Goal: Check status

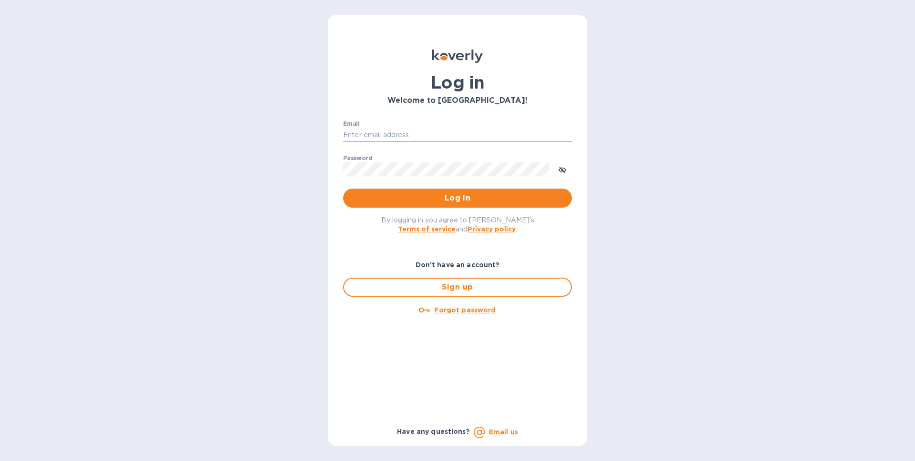
click at [367, 136] on input "Email" at bounding box center [457, 135] width 229 height 14
type input "[EMAIL_ADDRESS][DOMAIN_NAME]"
click at [343, 189] on button "Log in" at bounding box center [457, 198] width 229 height 19
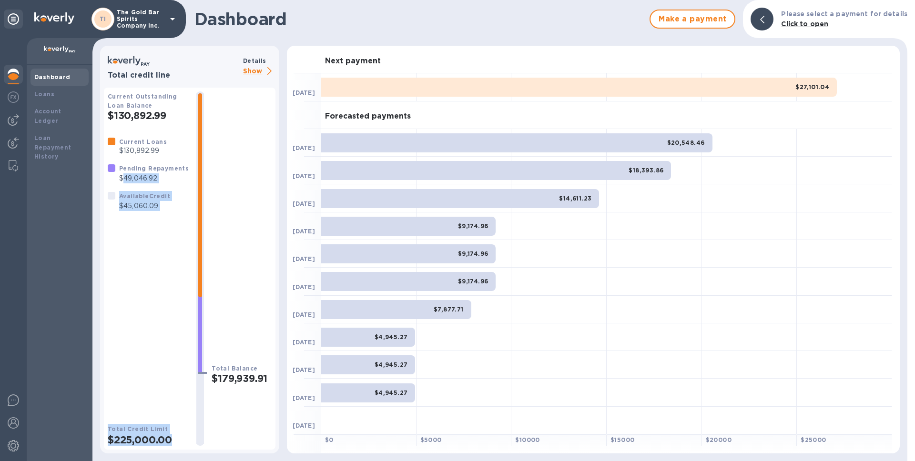
drag, startPoint x: 122, startPoint y: 178, endPoint x: 197, endPoint y: 178, distance: 75.8
click at [197, 178] on div "Current Outstanding Loan Balance $130,892.99 Current Loans $130,892.99 Pending …" at bounding box center [190, 268] width 164 height 355
click at [181, 232] on div "Current Loans $130,892.99 Pending Repayments $49,046.92 Available Credit $45,06…" at bounding box center [148, 273] width 81 height 272
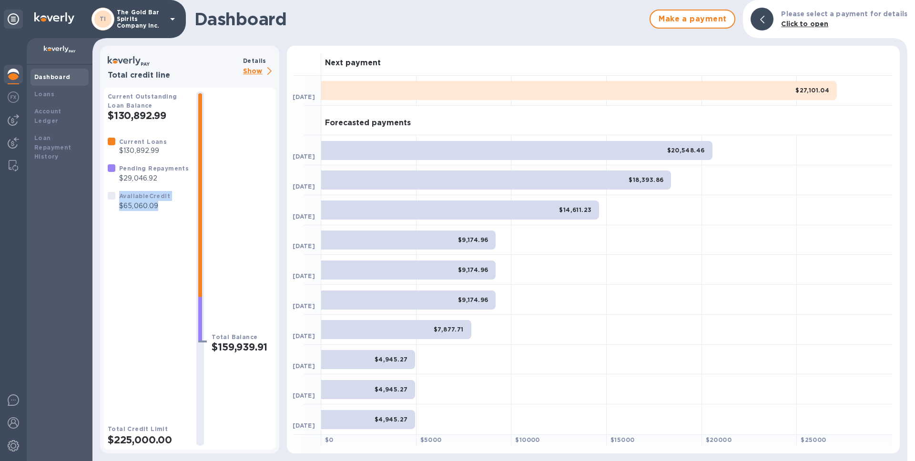
drag, startPoint x: 158, startPoint y: 206, endPoint x: 117, endPoint y: 184, distance: 46.5
click at [117, 184] on div "Current Loans $130,892.99 Pending Repayments $29,046.92 Available Credit $65,06…" at bounding box center [148, 174] width 89 height 82
click at [196, 274] on div at bounding box center [200, 216] width 8 height 251
drag, startPoint x: 120, startPoint y: 206, endPoint x: 174, endPoint y: 206, distance: 54.8
click at [174, 206] on div "Current Loans $130,892.99 Pending Repayments $29,046.92 Available Credit $65,06…" at bounding box center [148, 174] width 89 height 82
